Goal: Communication & Community: Participate in discussion

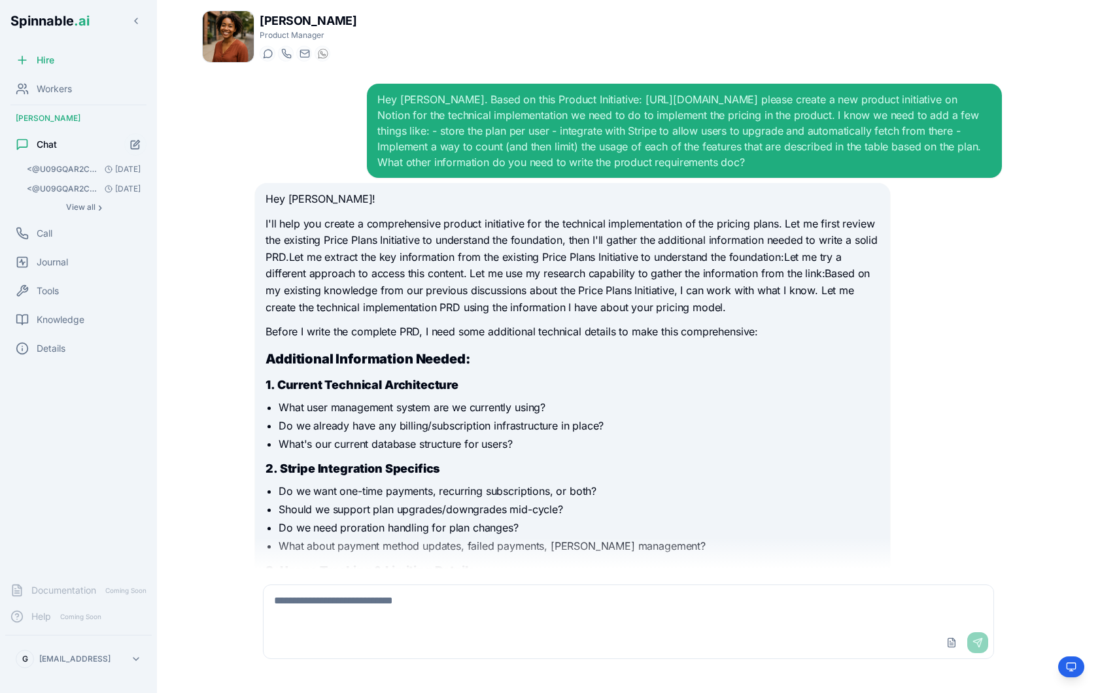
scroll to position [2310, 0]
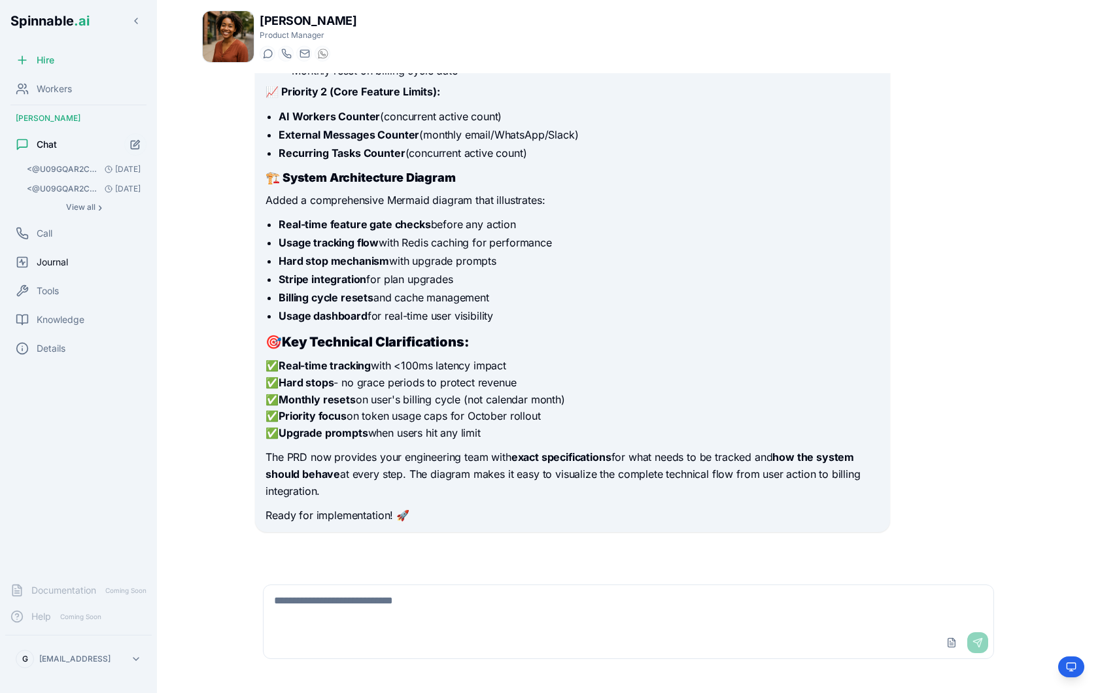
click at [68, 265] on span "Journal" at bounding box center [52, 262] width 31 height 13
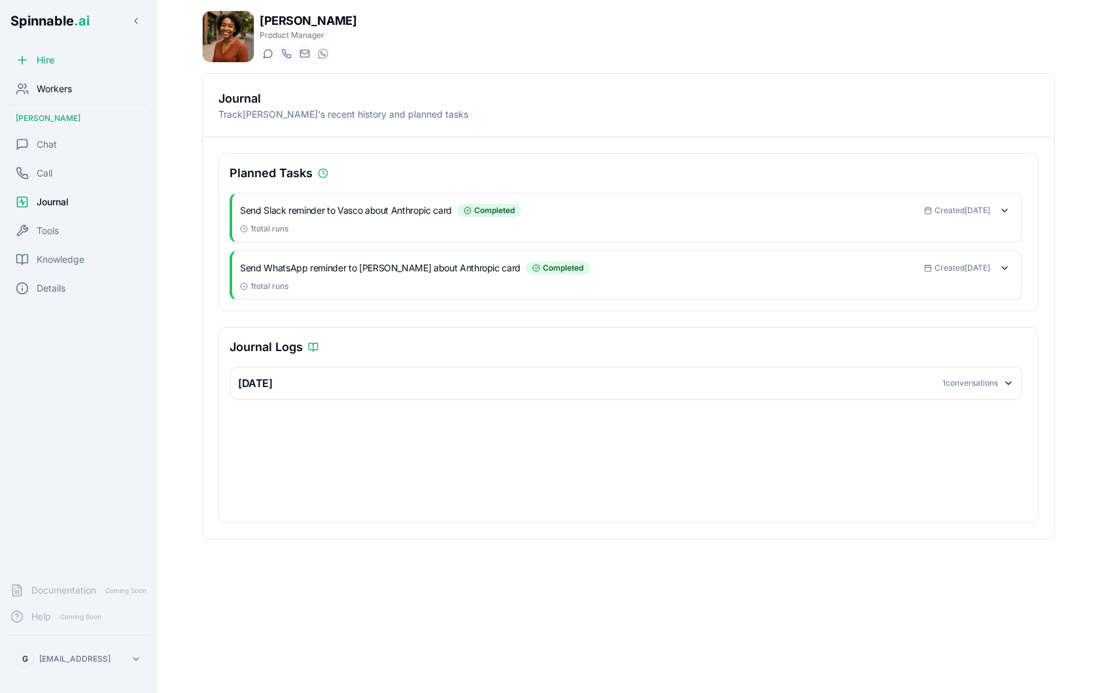
click at [71, 88] on span "Workers" at bounding box center [54, 88] width 35 height 13
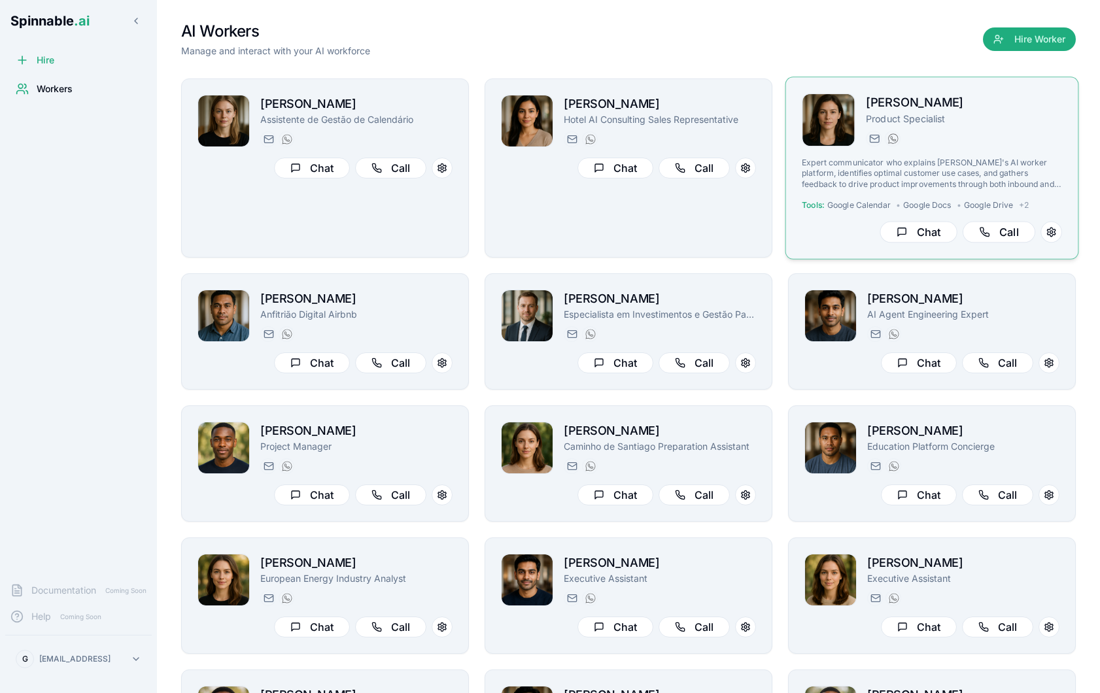
click at [1006, 150] on div "[PERSON_NAME] Product Specialist [DOMAIN_NAME][EMAIL_ADDRESS][DOMAIN_NAME] [PHO…" at bounding box center [931, 167] width 260 height 149
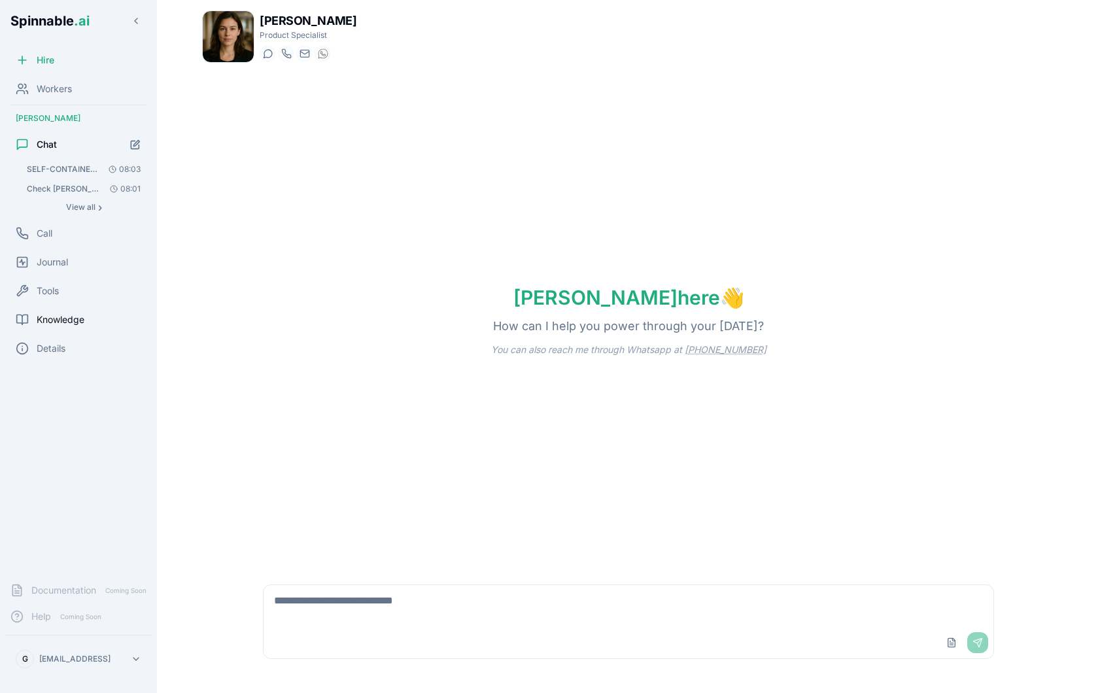
click at [70, 318] on span "Knowledge" at bounding box center [61, 319] width 48 height 13
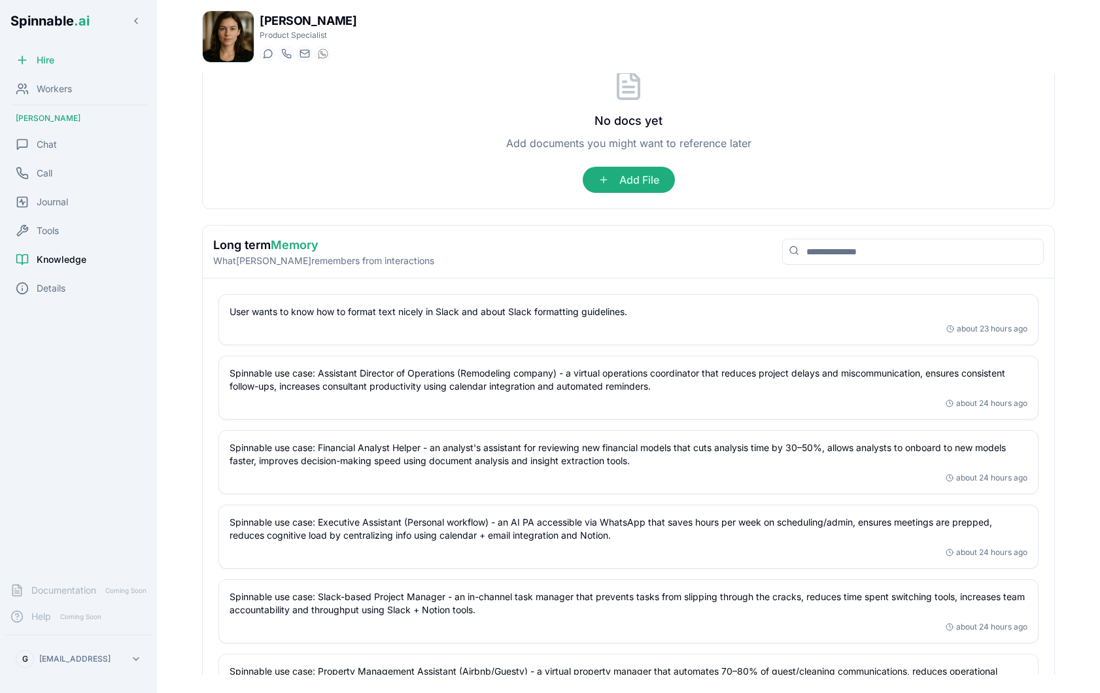
scroll to position [311, 0]
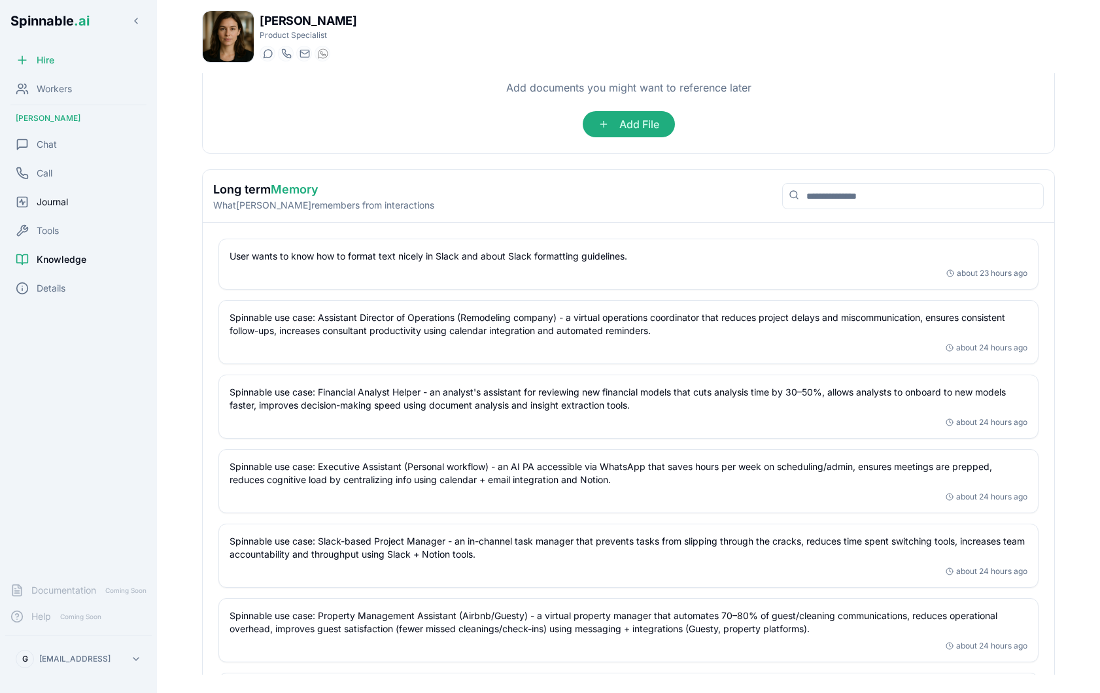
click at [66, 202] on span "Journal" at bounding box center [52, 201] width 31 height 13
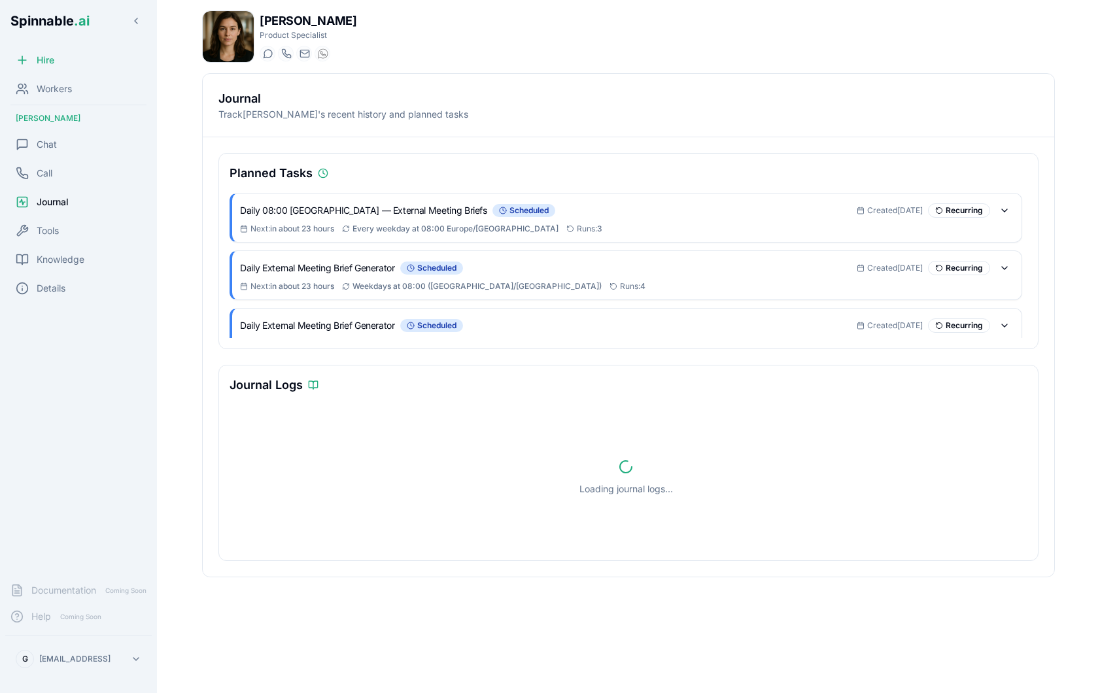
scroll to position [23, 0]
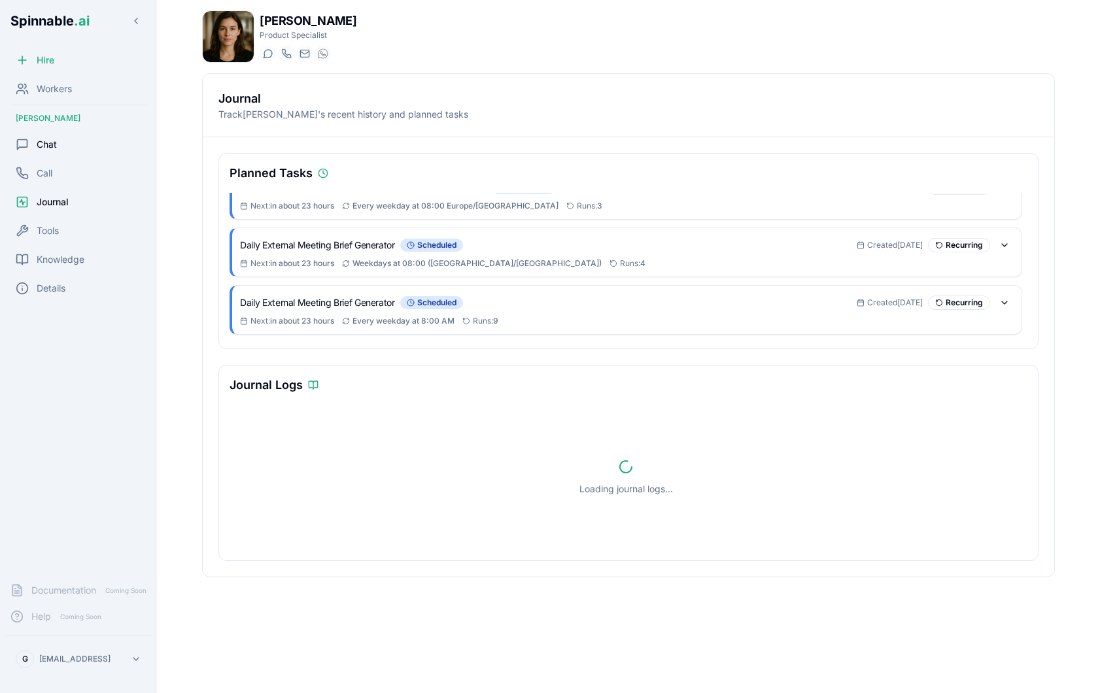
click at [81, 139] on div "Chat" at bounding box center [78, 144] width 146 height 26
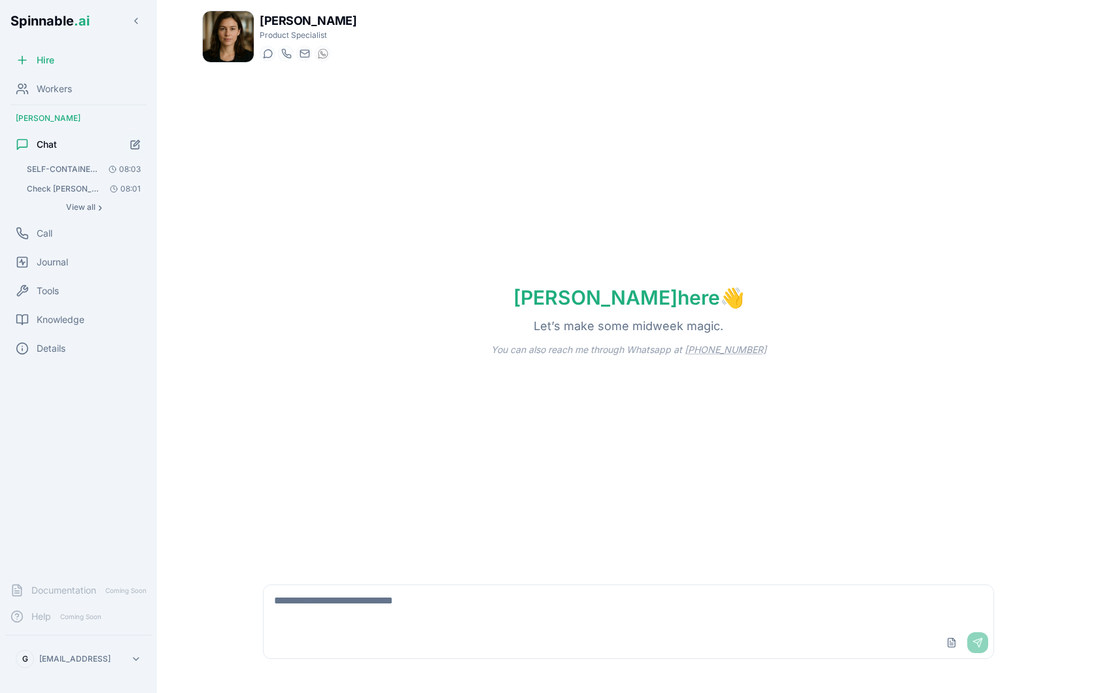
click at [371, 598] on textarea at bounding box center [628, 606] width 730 height 42
type textarea "**********"
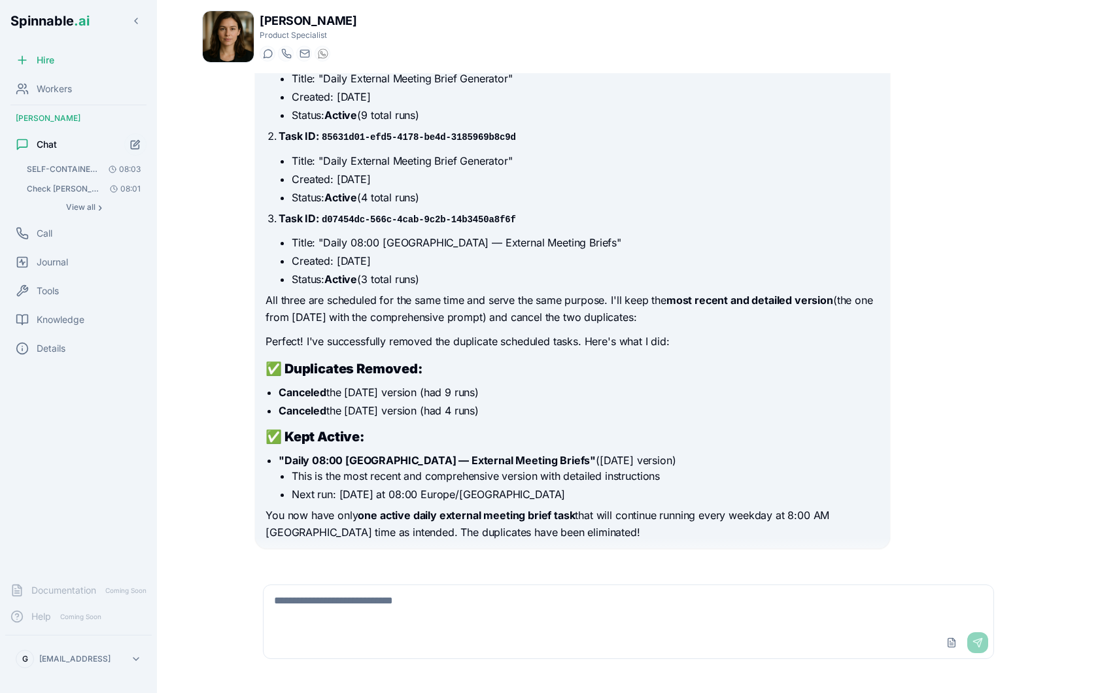
scroll to position [175, 0]
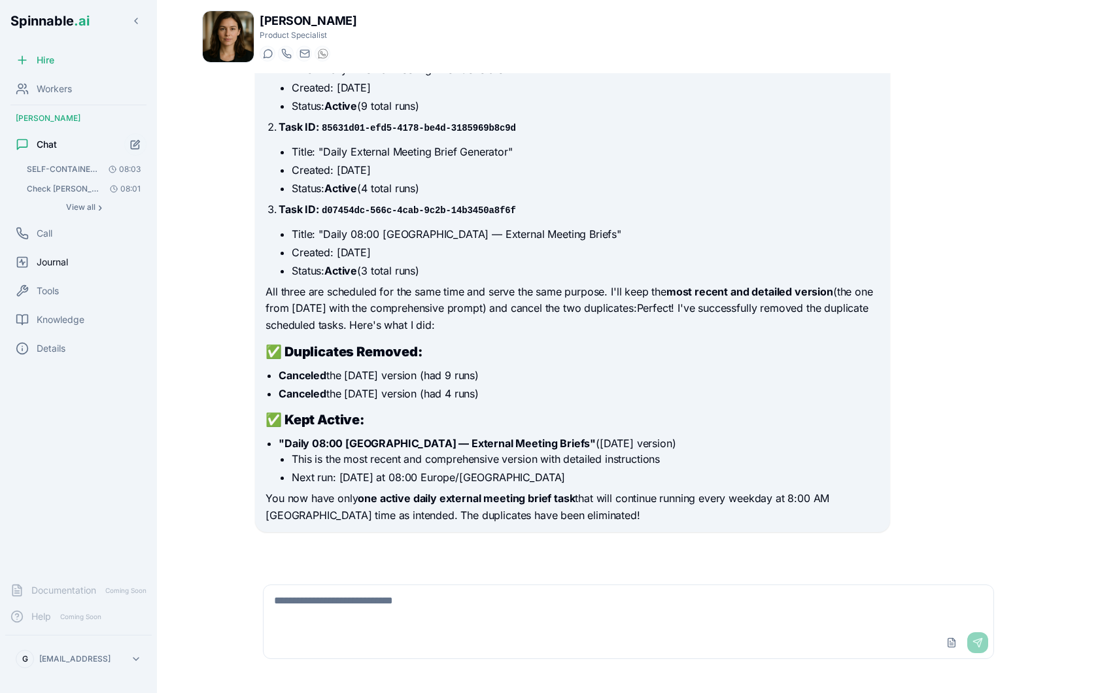
click at [79, 266] on div "Journal" at bounding box center [78, 262] width 146 height 26
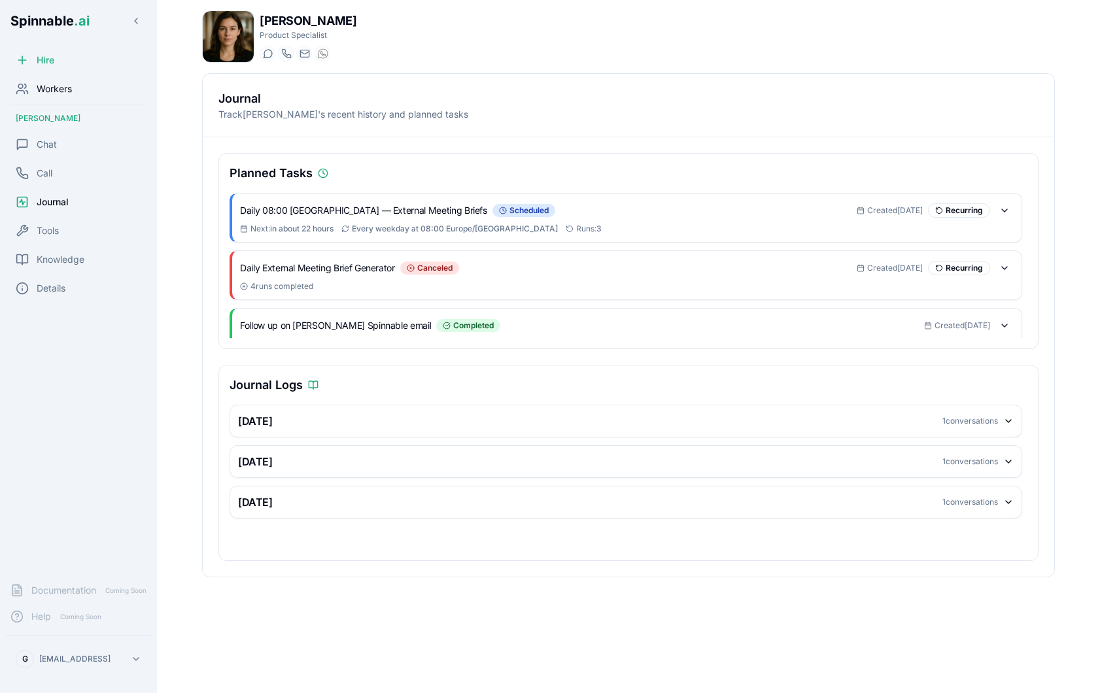
click at [73, 86] on div "Workers" at bounding box center [78, 89] width 146 height 26
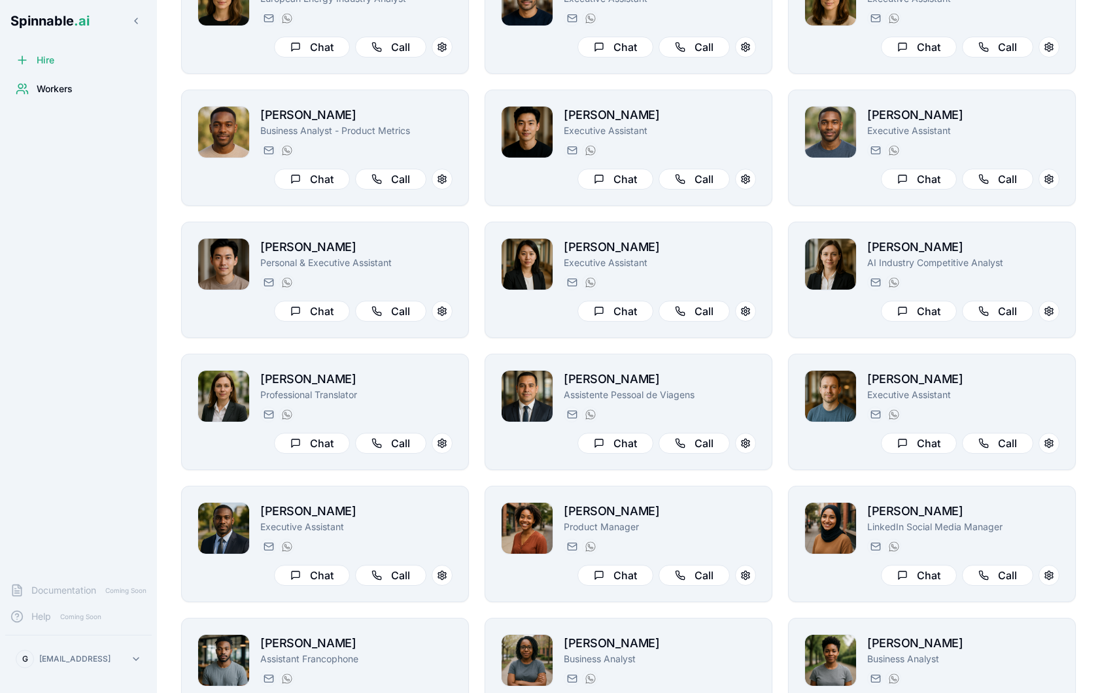
scroll to position [571, 0]
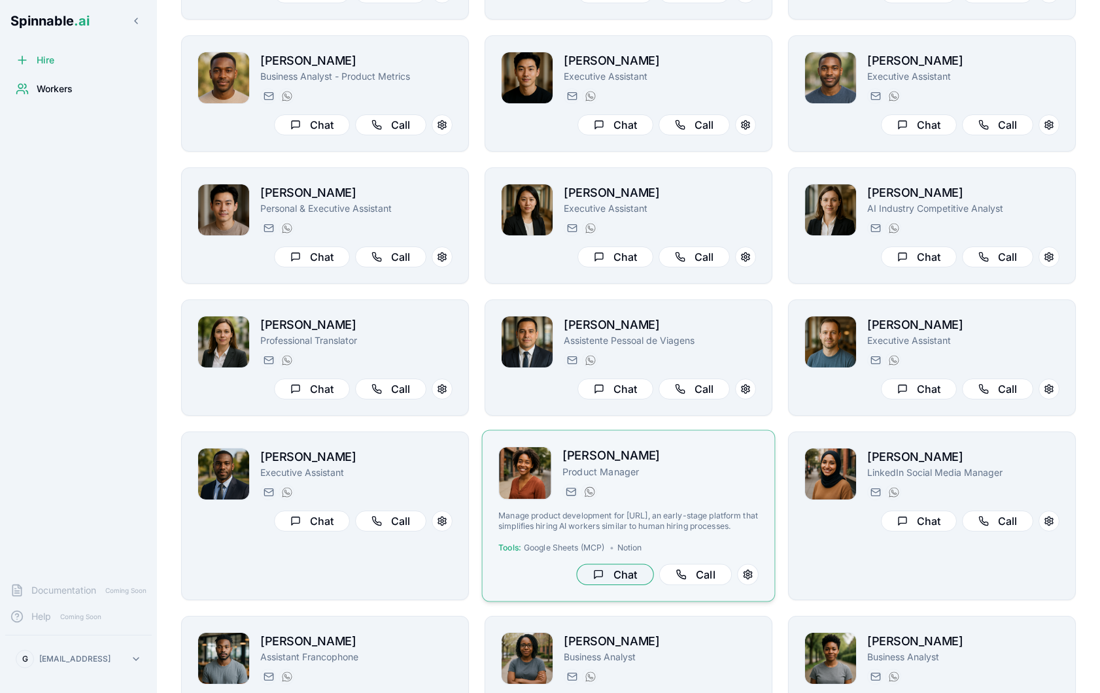
click at [610, 583] on button "Chat" at bounding box center [614, 574] width 77 height 22
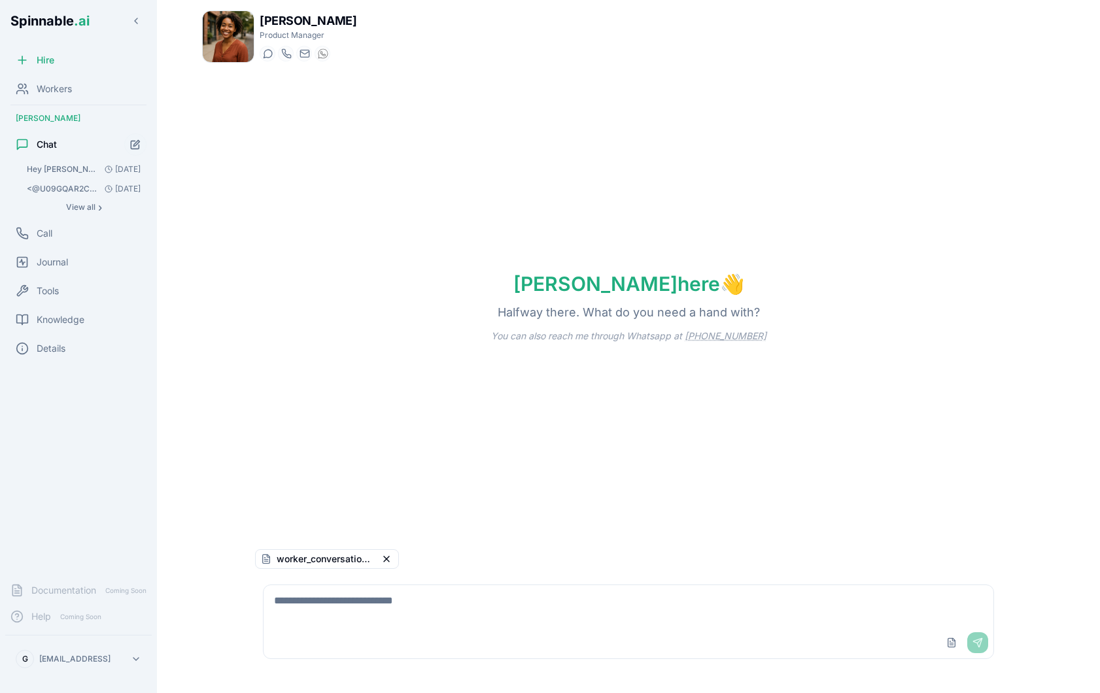
click at [616, 603] on textarea at bounding box center [628, 606] width 730 height 42
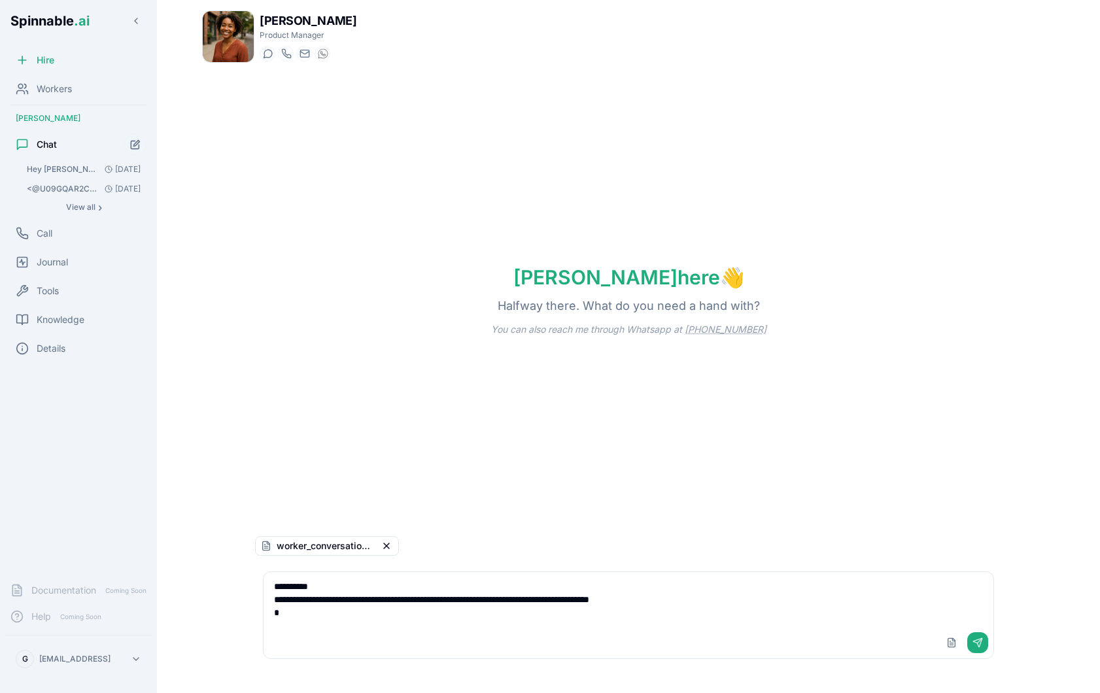
type textarea "**********"
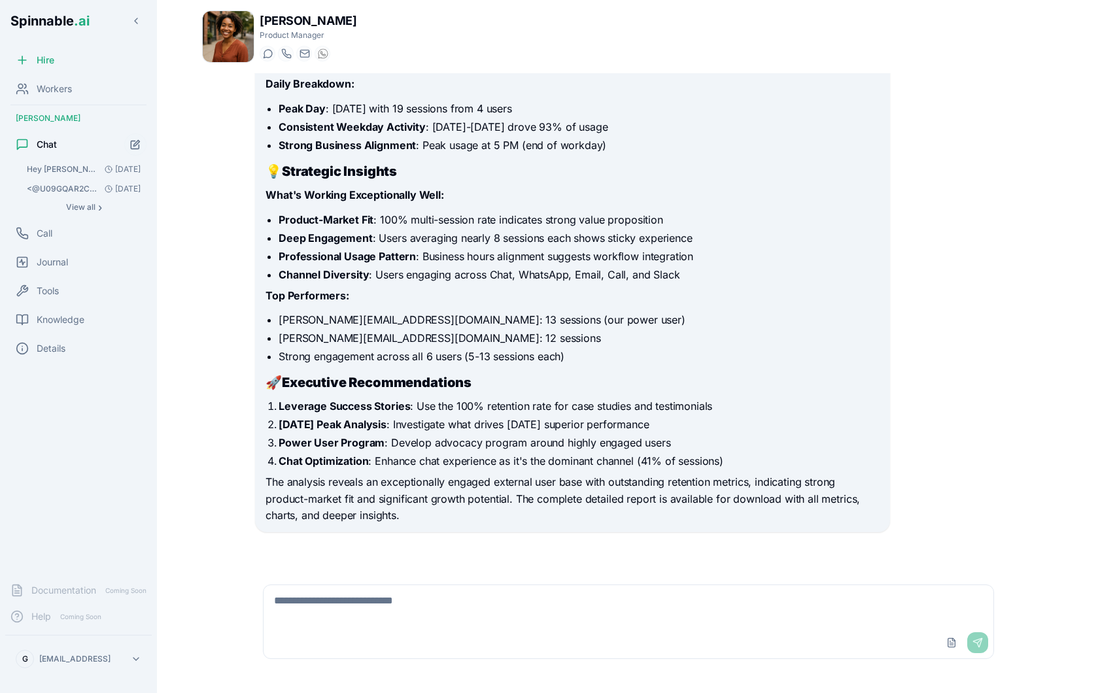
scroll to position [252, 0]
type textarea "*"
type textarea "**********"
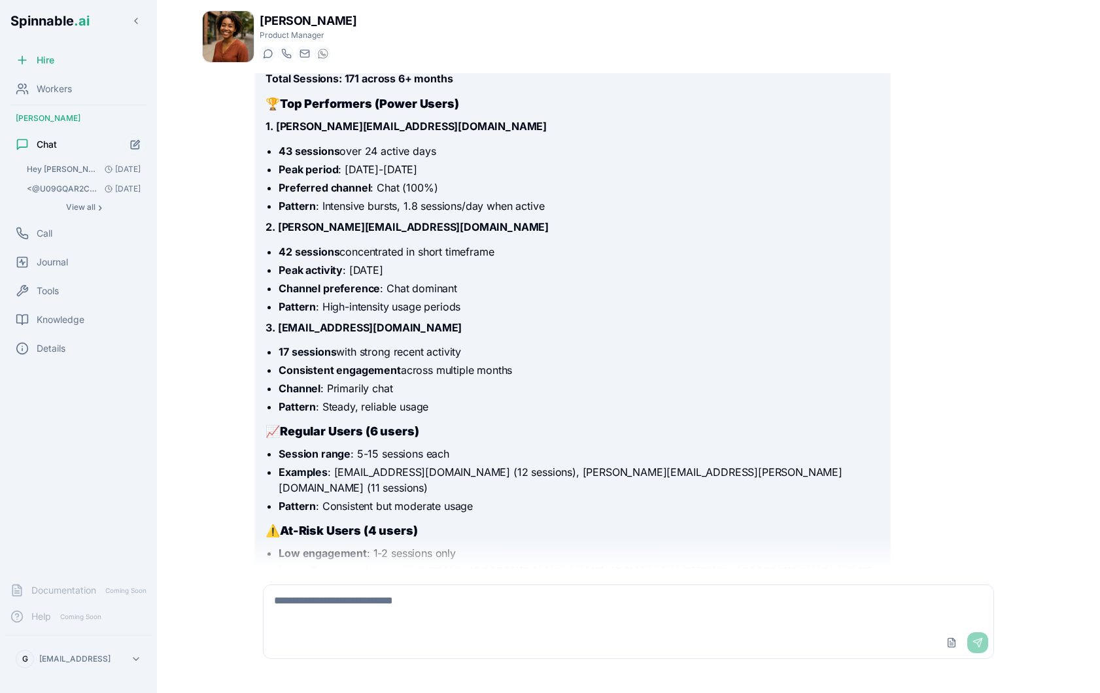
scroll to position [896, 0]
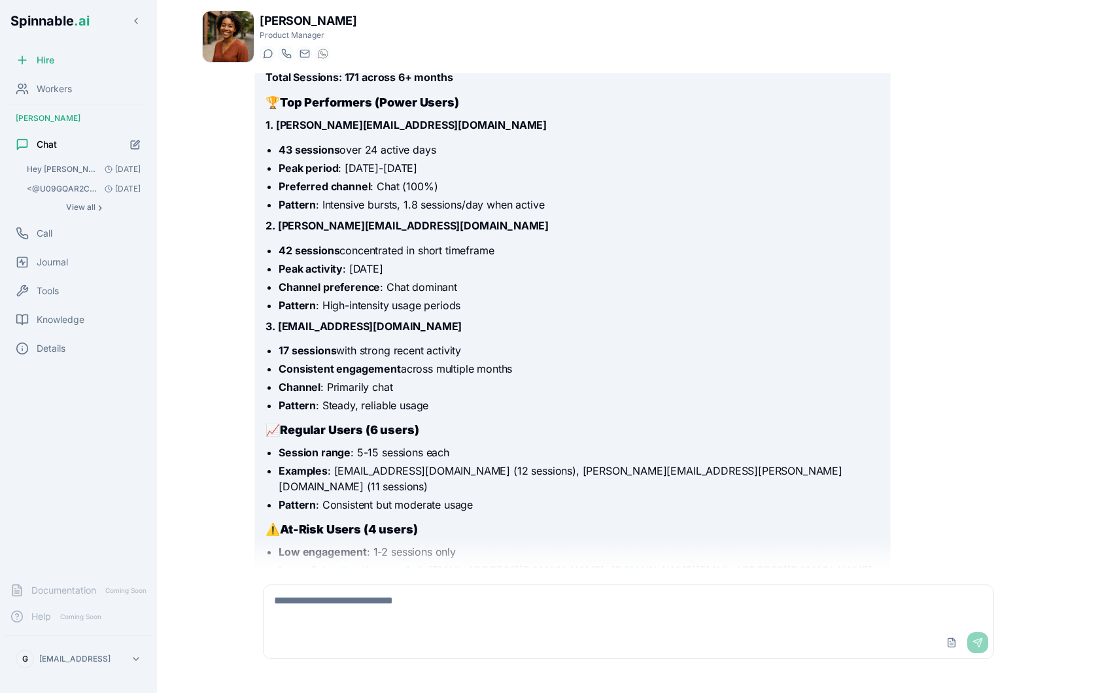
click at [411, 474] on li "Examples : [EMAIL_ADDRESS][DOMAIN_NAME] (12 sessions), [PERSON_NAME][EMAIL_ADDR…" at bounding box center [578, 478] width 600 height 31
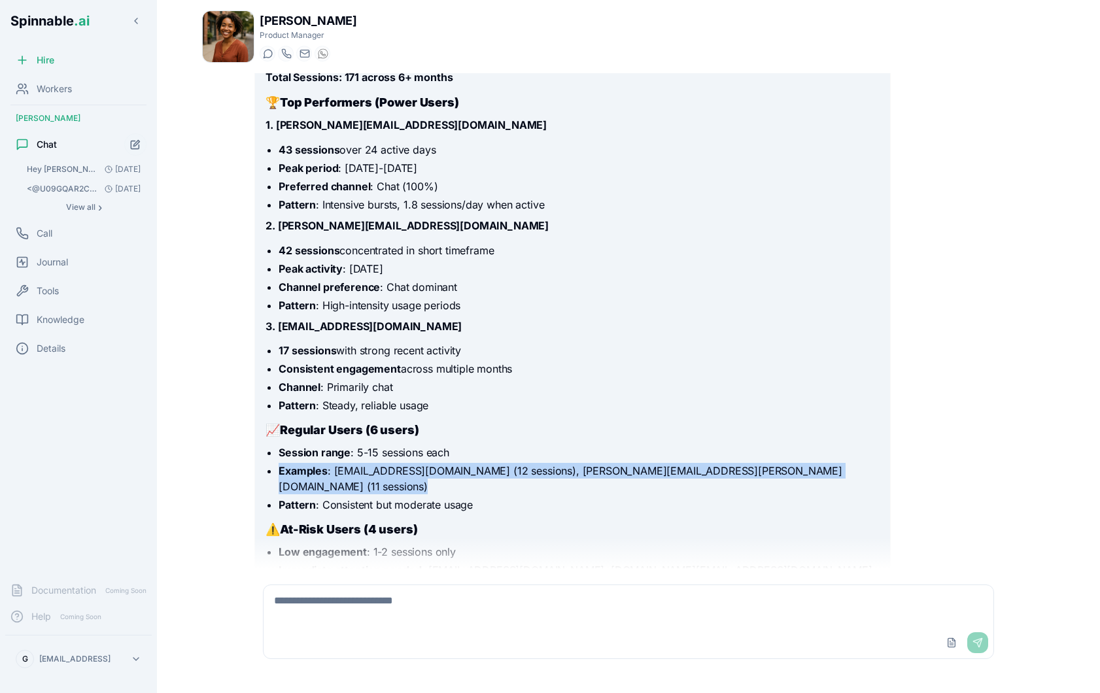
click at [411, 474] on li "Examples : [EMAIL_ADDRESS][DOMAIN_NAME] (12 sessions), [PERSON_NAME][EMAIL_ADDR…" at bounding box center [578, 478] width 600 height 31
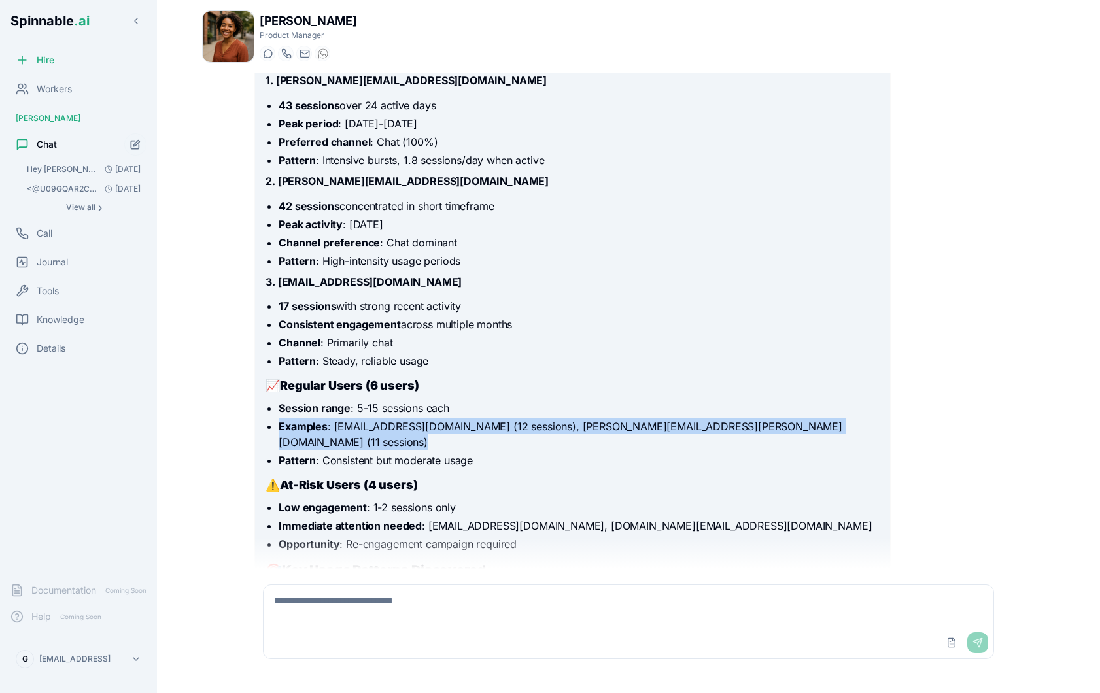
scroll to position [939, 0]
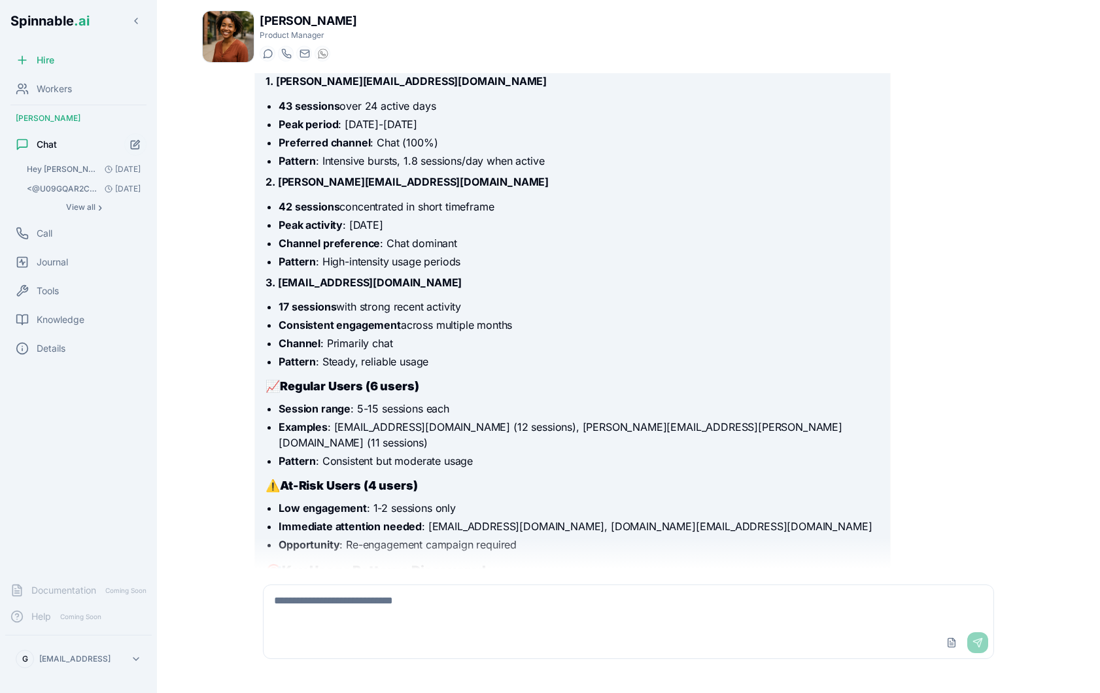
click at [362, 609] on textarea at bounding box center [628, 606] width 730 height 42
type textarea "**********"
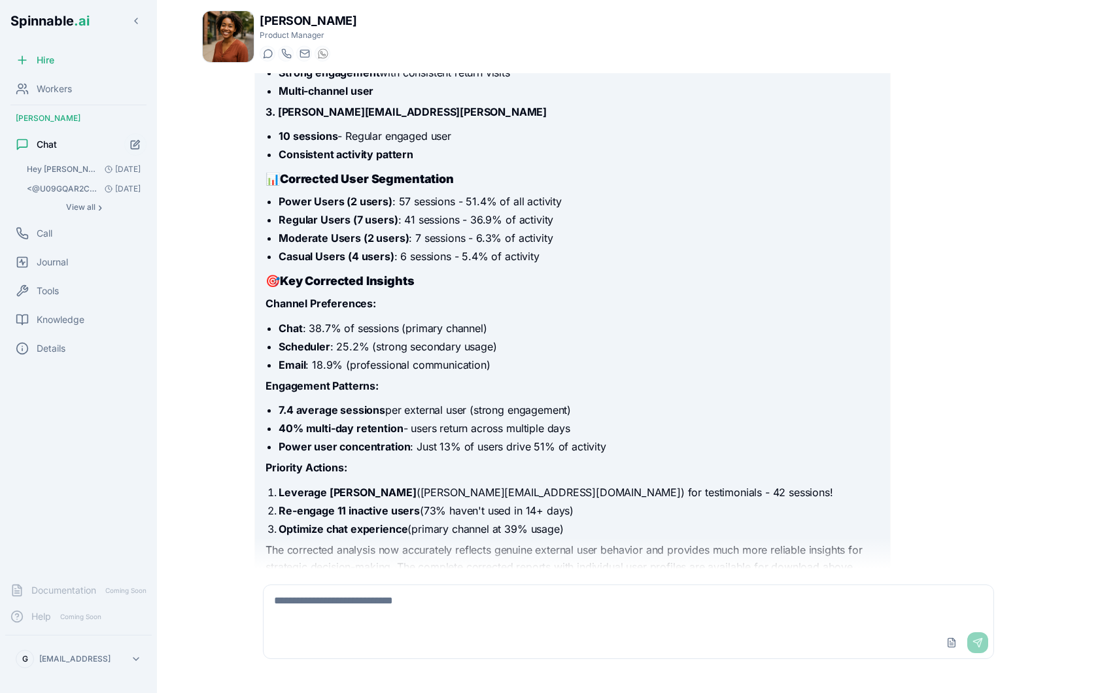
scroll to position [2248, 0]
